Goal: Check status: Check status

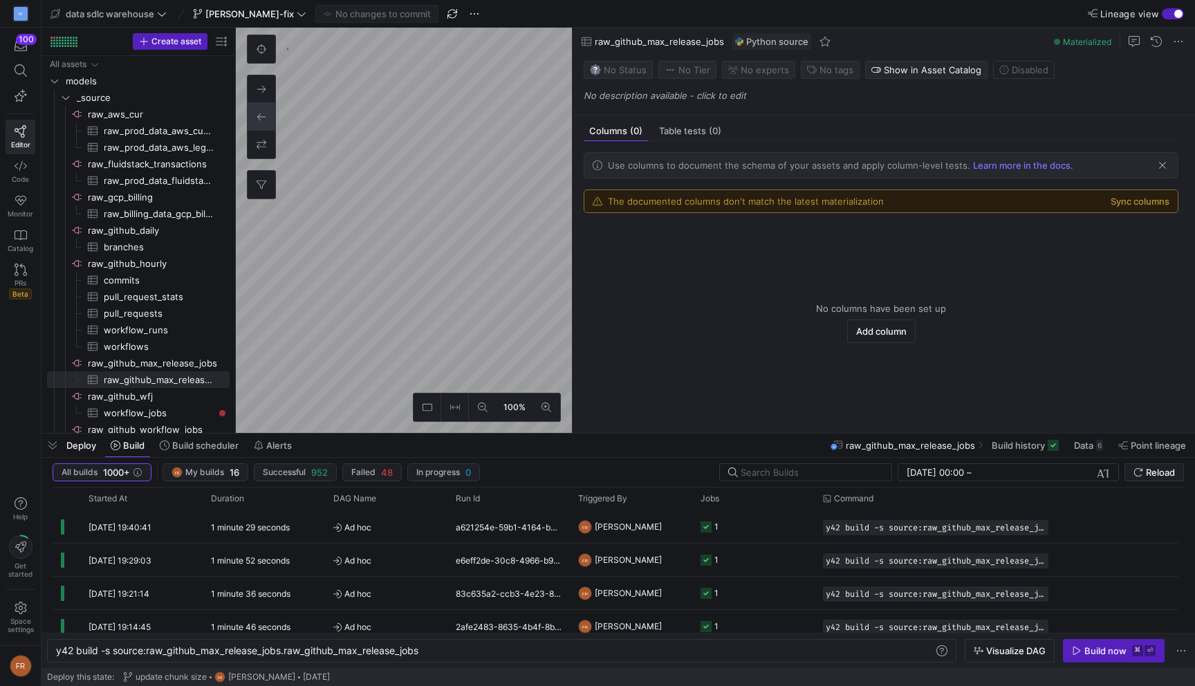
scroll to position [0, 367]
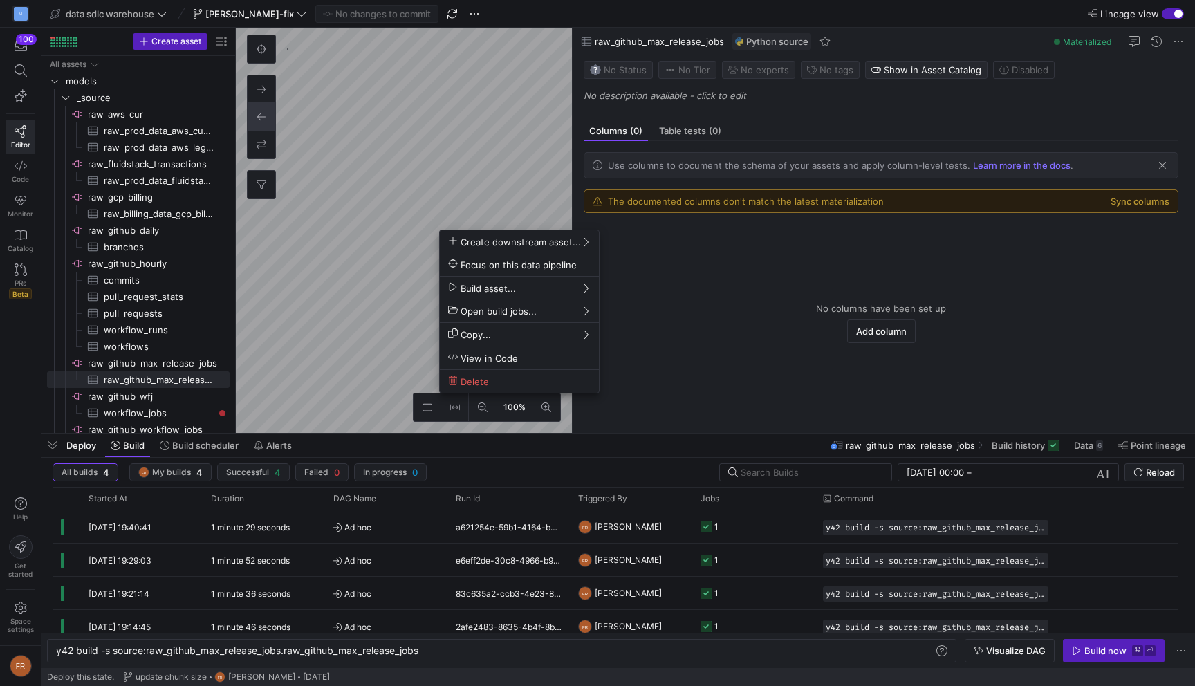
click at [334, 530] on div at bounding box center [597, 343] width 1195 height 686
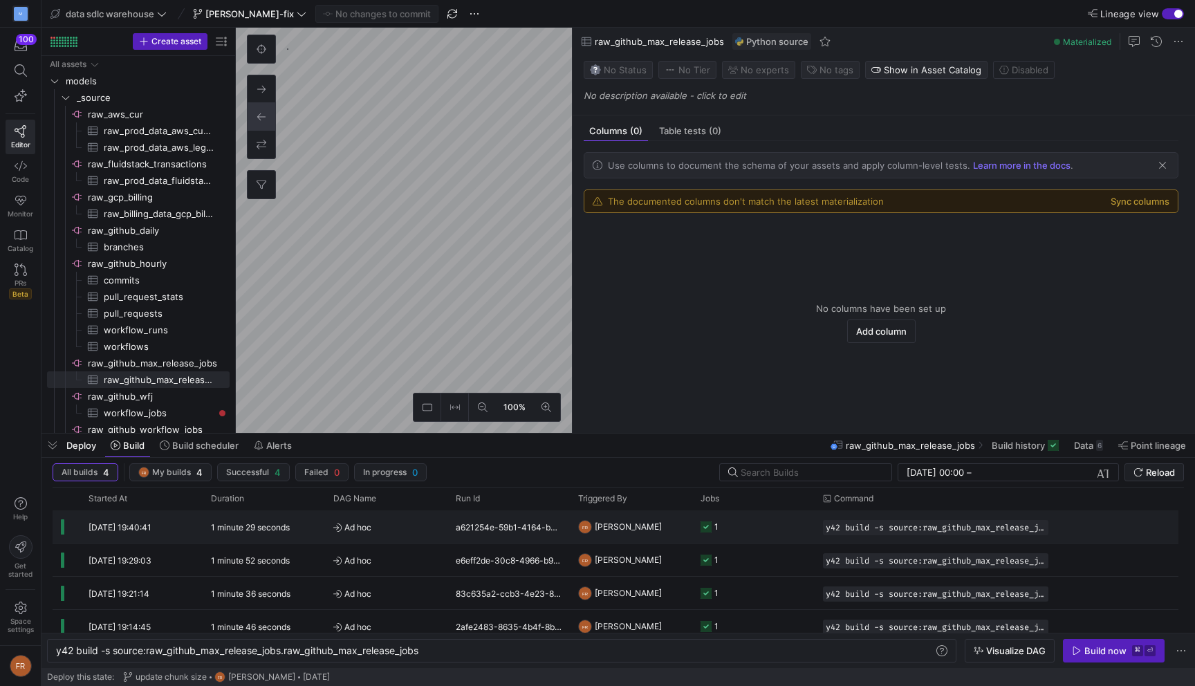
click at [334, 530] on icon at bounding box center [337, 528] width 8 height 8
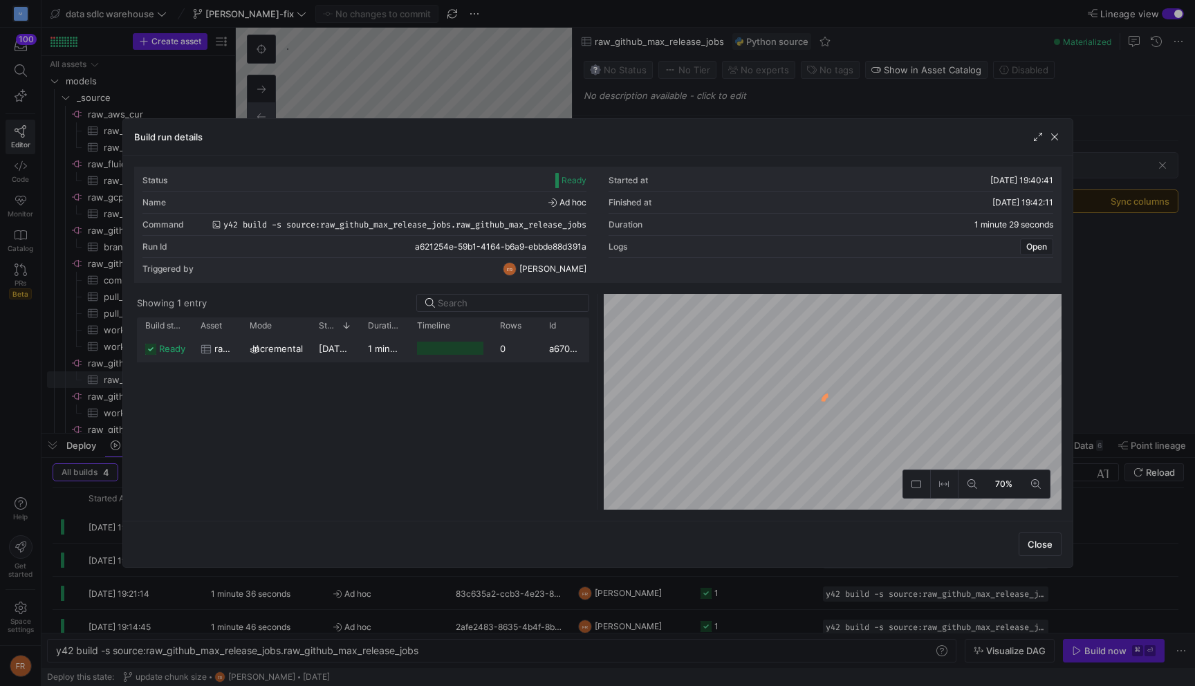
click at [376, 352] on y42-duration "1 minute 29 seconds" at bounding box center [413, 348] width 90 height 11
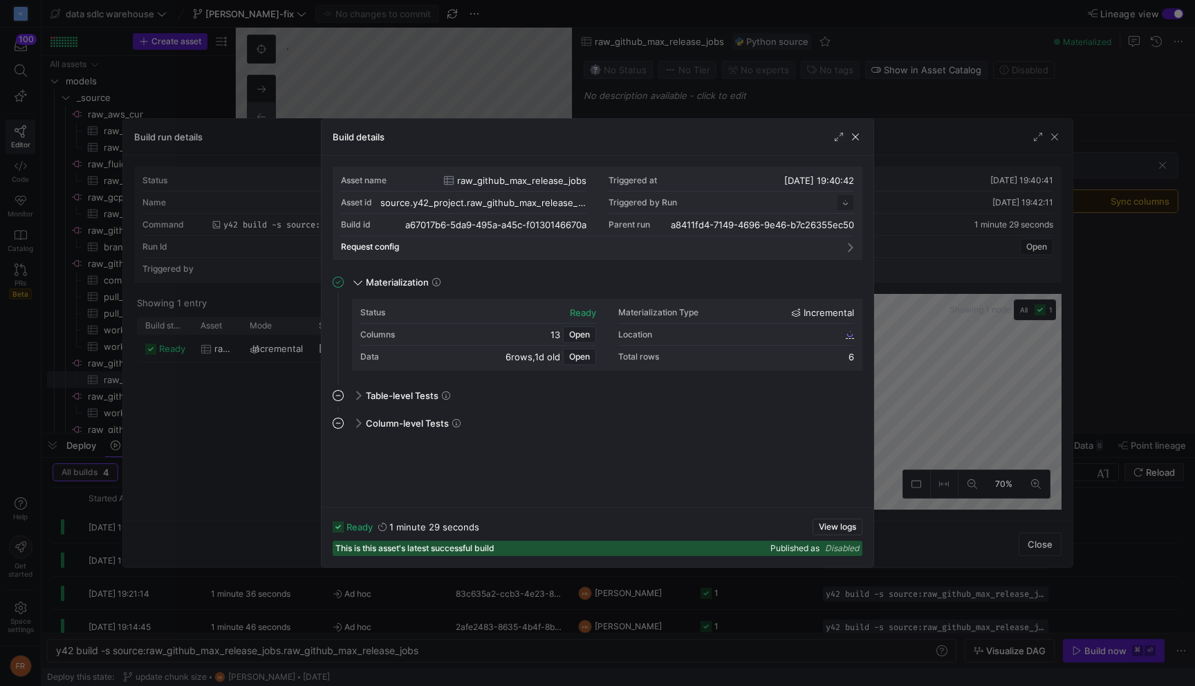
scroll to position [124, 0]
click at [865, 136] on div "Build details" at bounding box center [598, 137] width 552 height 37
click at [862, 136] on span "button" at bounding box center [856, 137] width 14 height 14
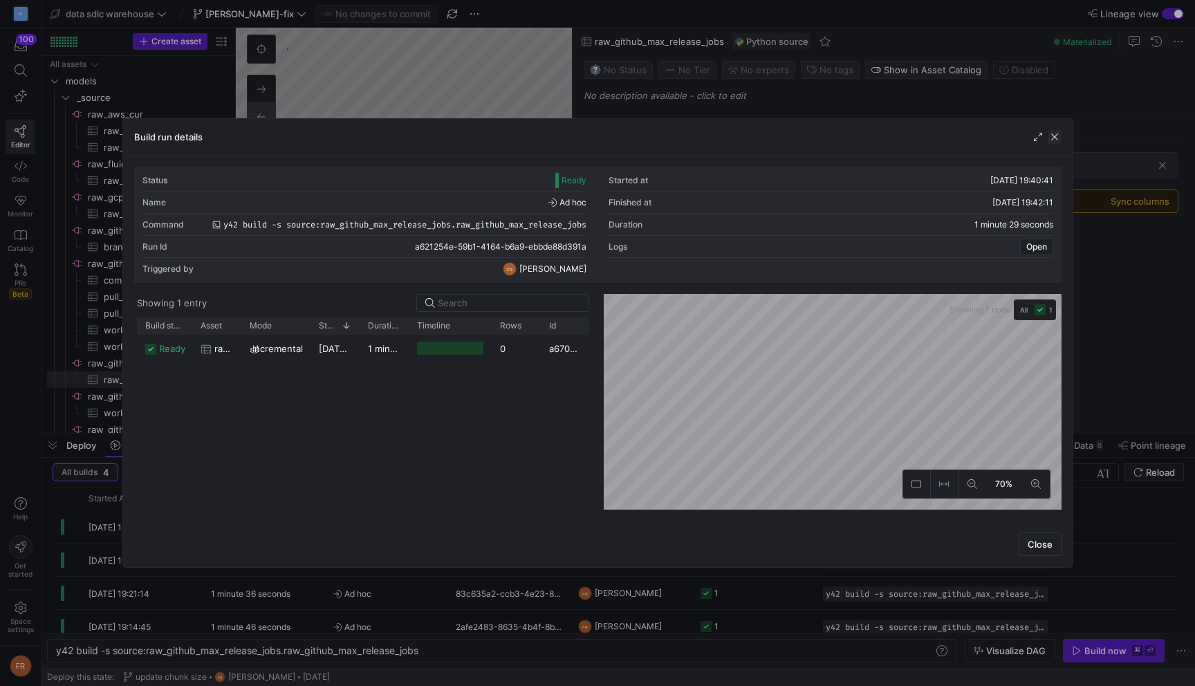
click at [1061, 135] on span "button" at bounding box center [1055, 137] width 14 height 14
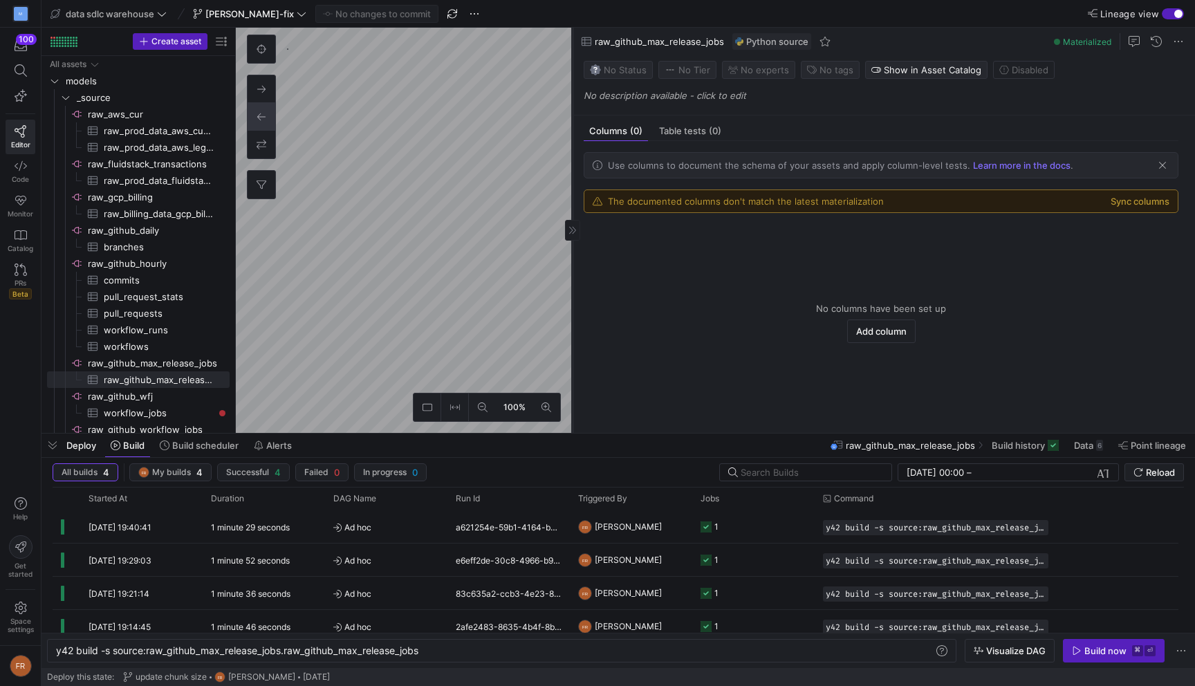
click at [575, 232] on icon at bounding box center [572, 230] width 8 height 8
